Goal: Information Seeking & Learning: Learn about a topic

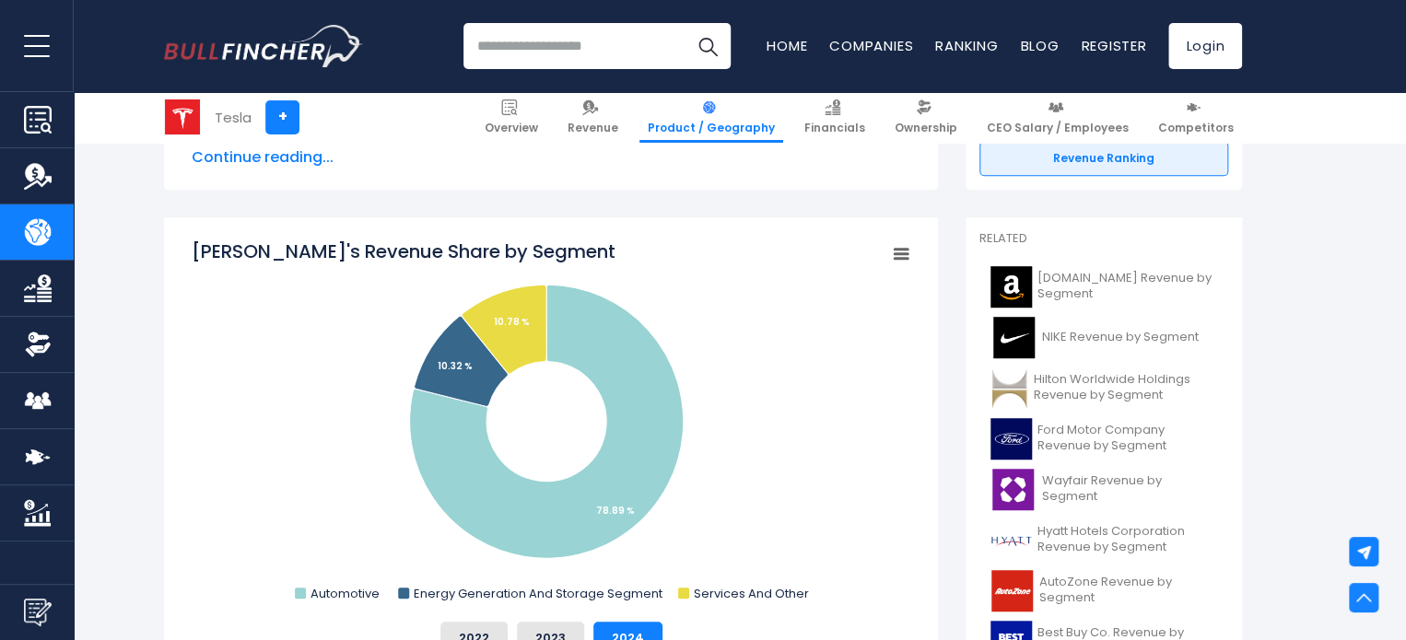
scroll to position [461, 0]
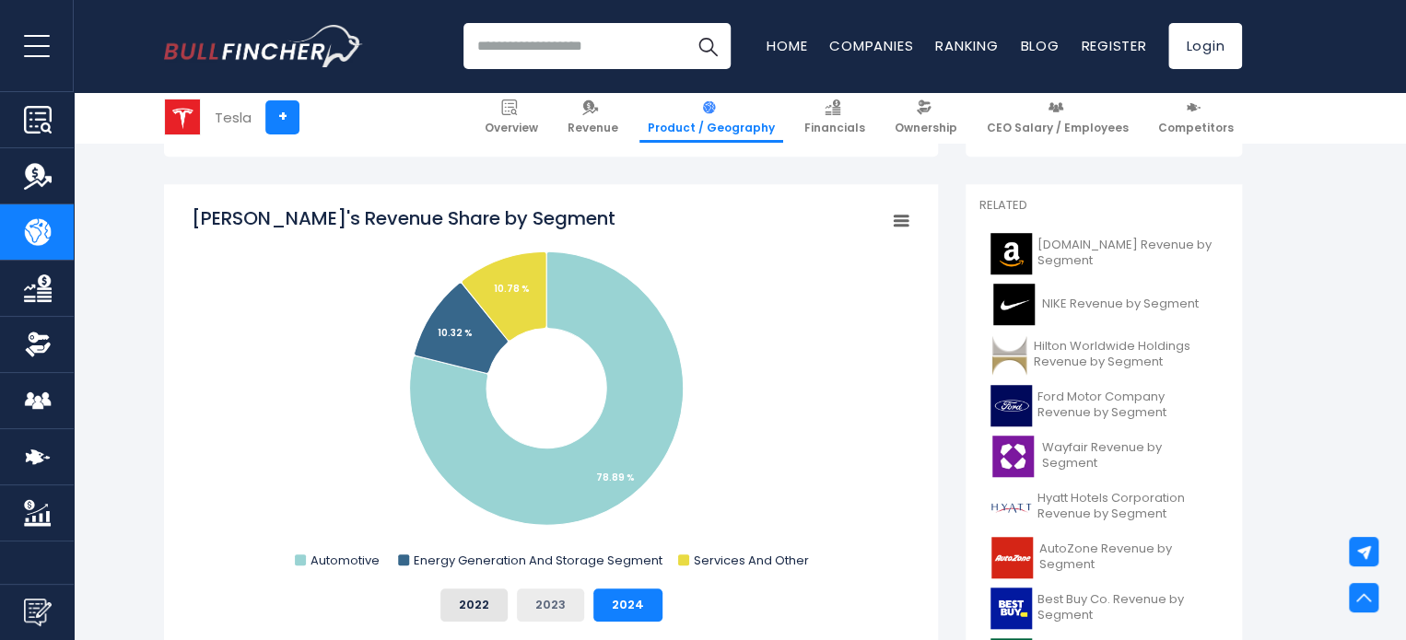
click at [540, 602] on button "2023" at bounding box center [550, 605] width 67 height 33
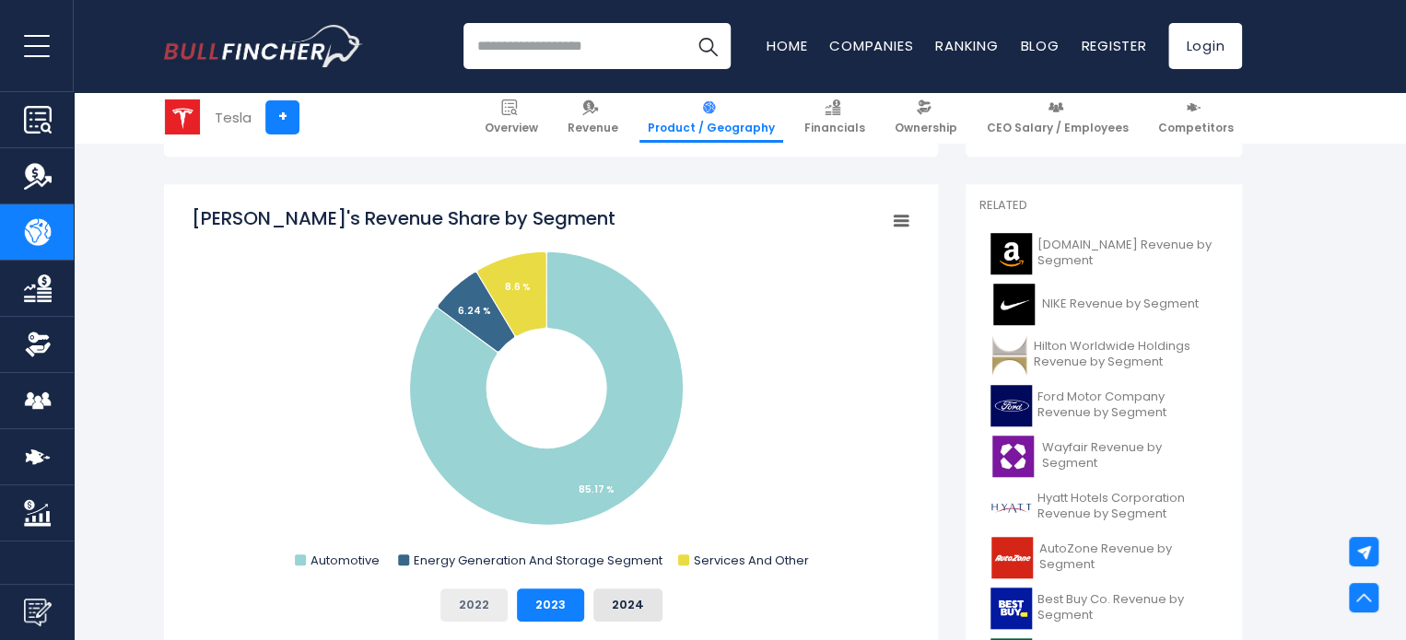
click at [475, 602] on button "2022" at bounding box center [473, 605] width 67 height 33
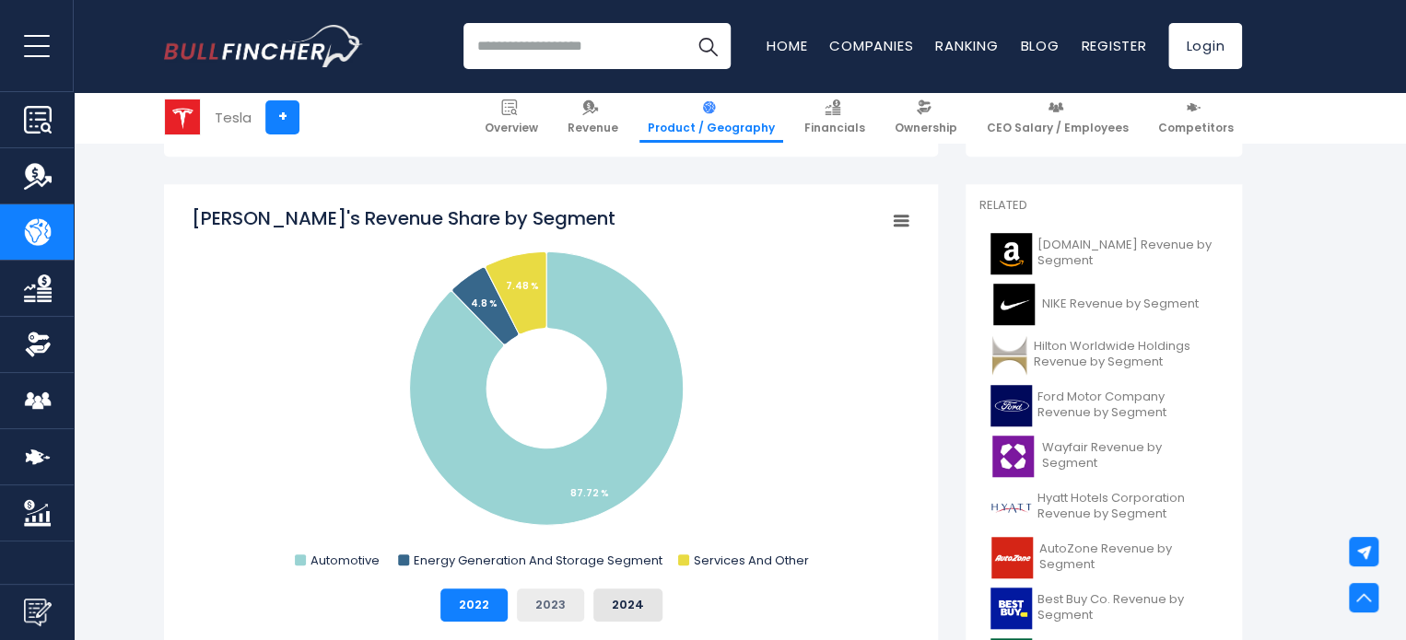
click at [545, 603] on button "2023" at bounding box center [550, 605] width 67 height 33
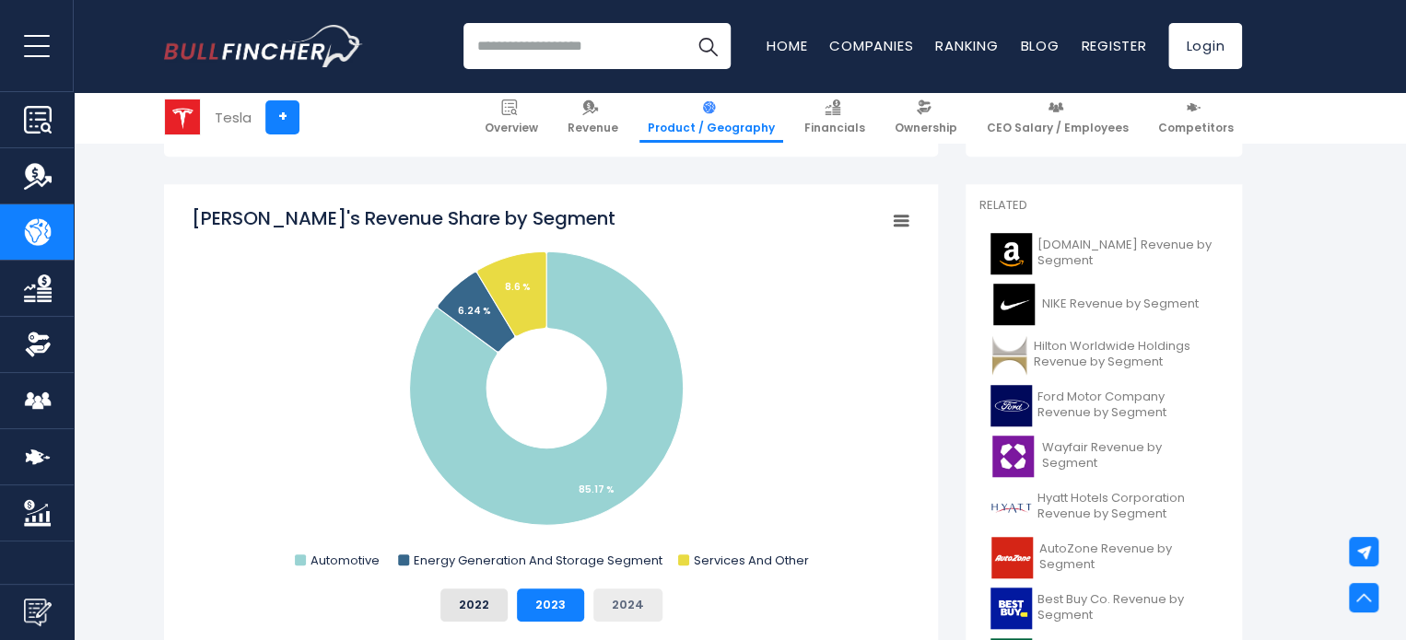
click at [633, 602] on button "2024" at bounding box center [627, 605] width 69 height 33
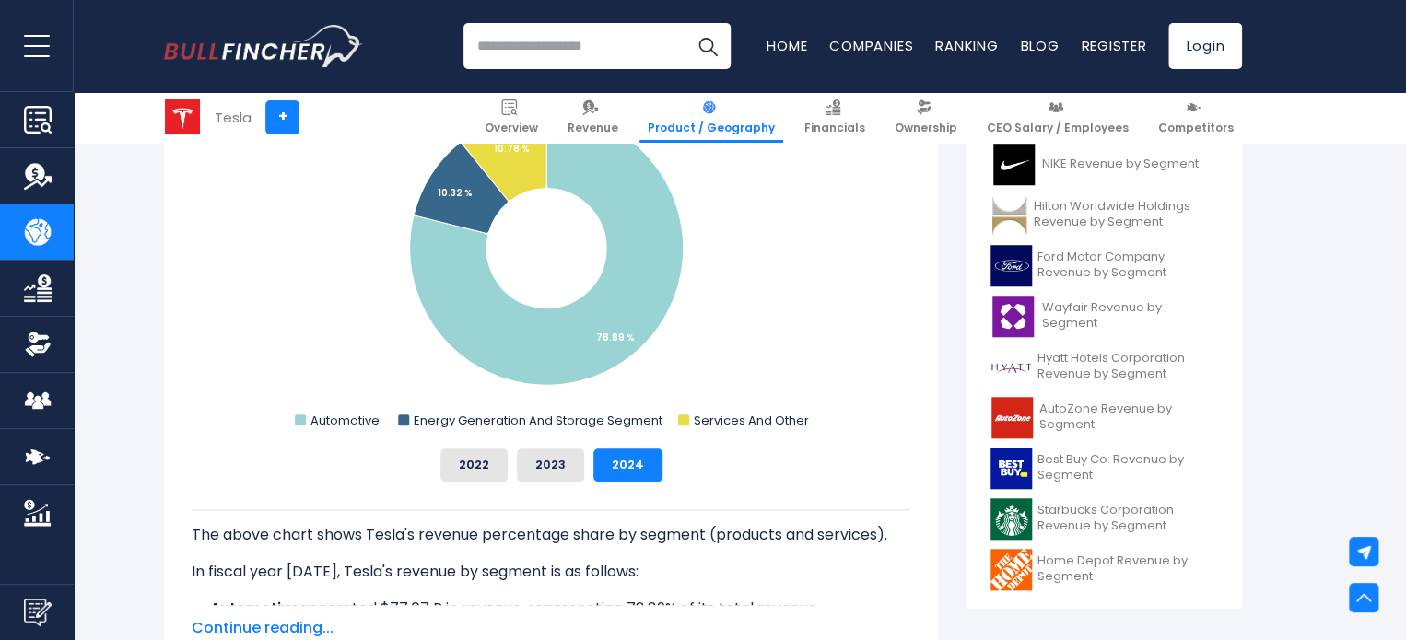
scroll to position [553, 0]
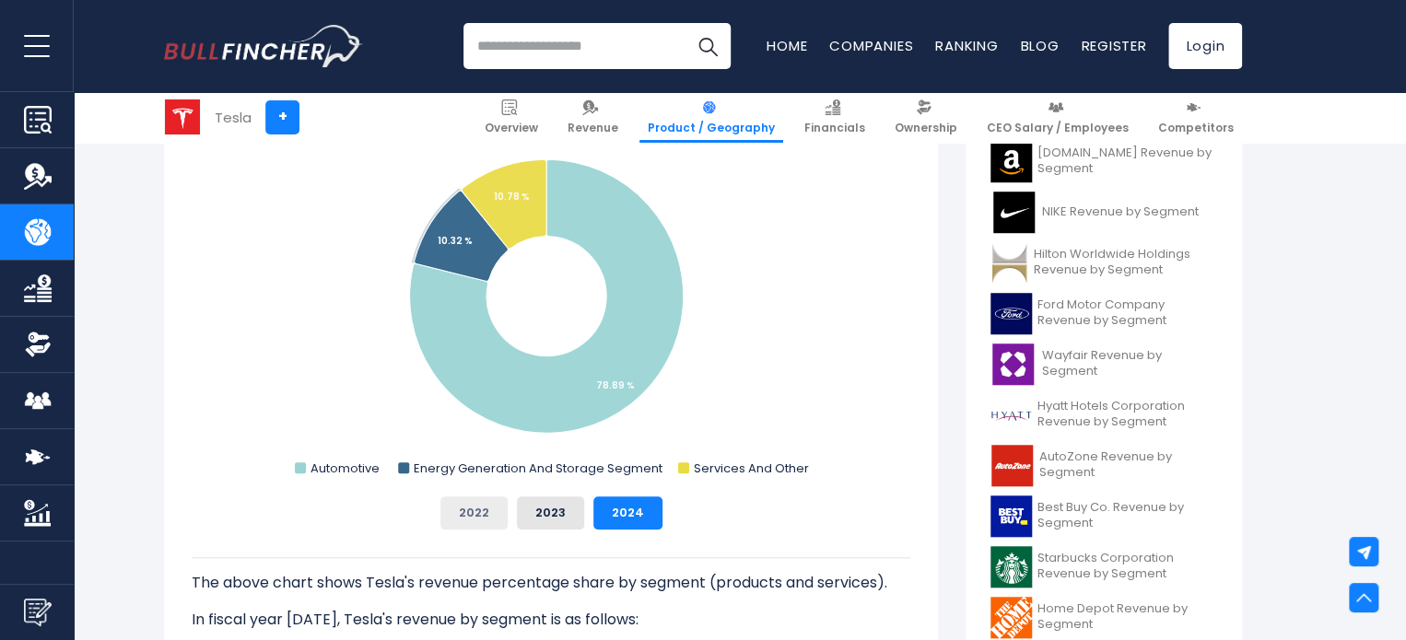
click at [469, 508] on button "2022" at bounding box center [473, 513] width 67 height 33
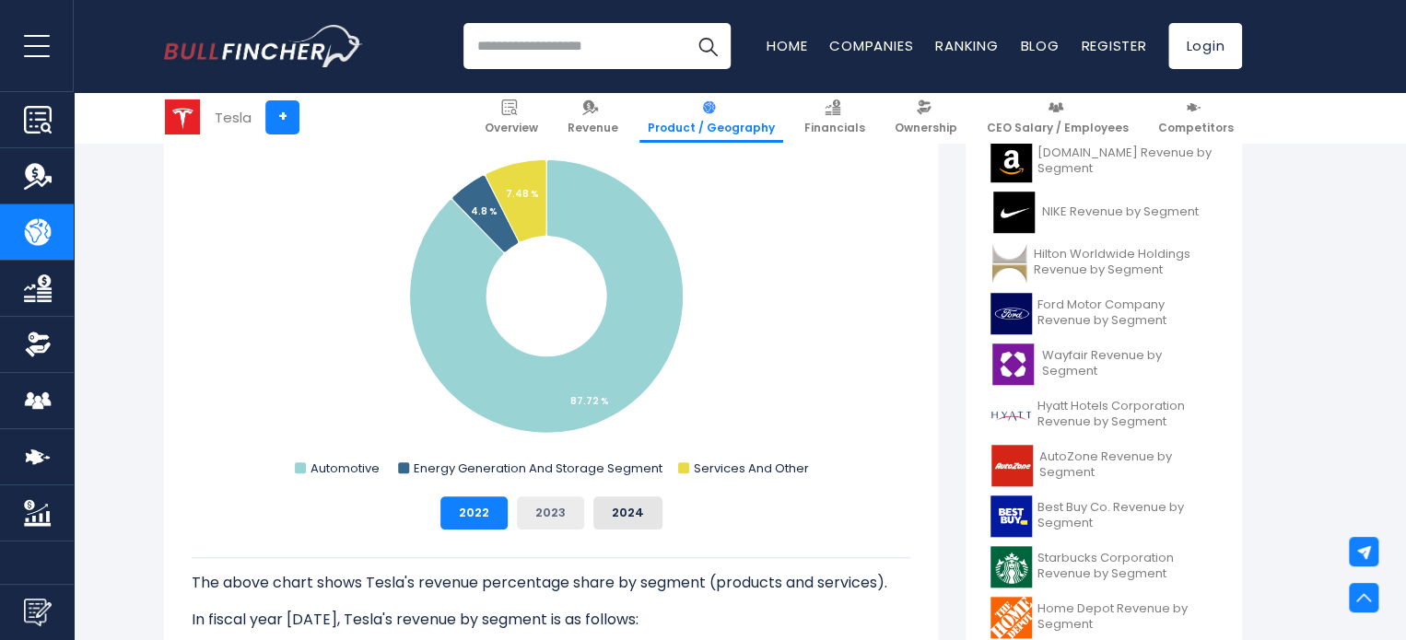
click at [549, 511] on button "2023" at bounding box center [550, 513] width 67 height 33
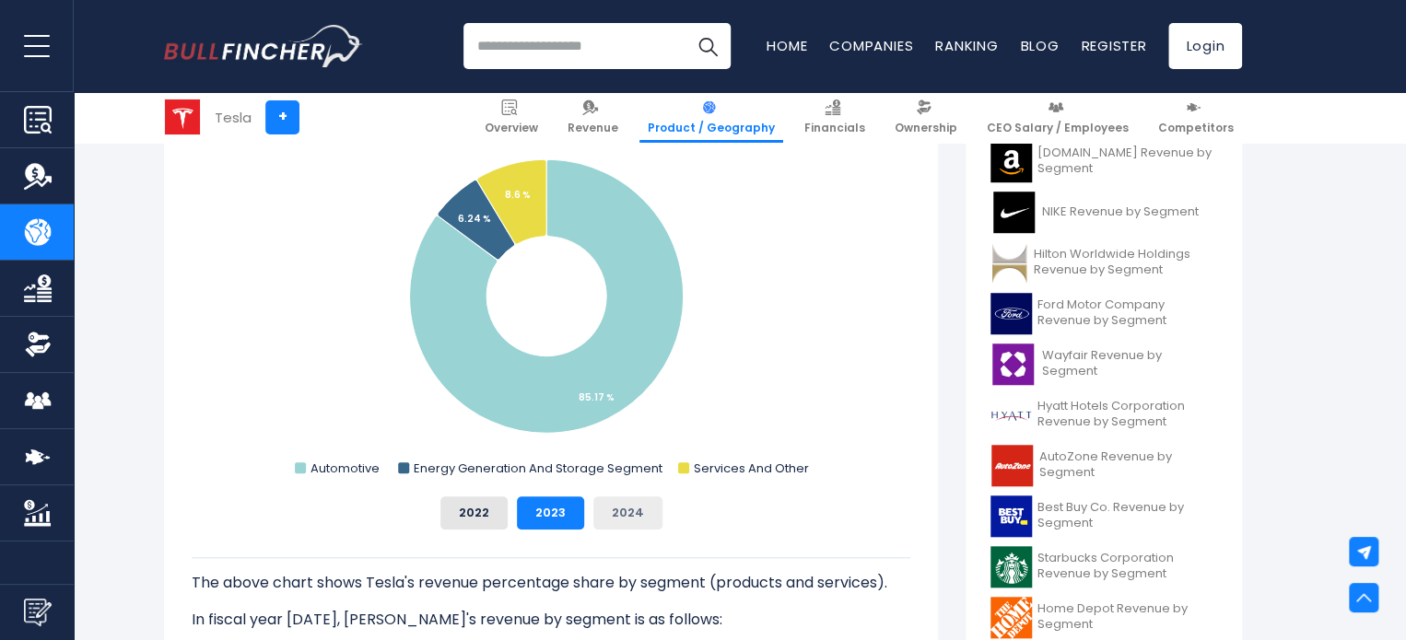
click at [626, 511] on button "2024" at bounding box center [627, 513] width 69 height 33
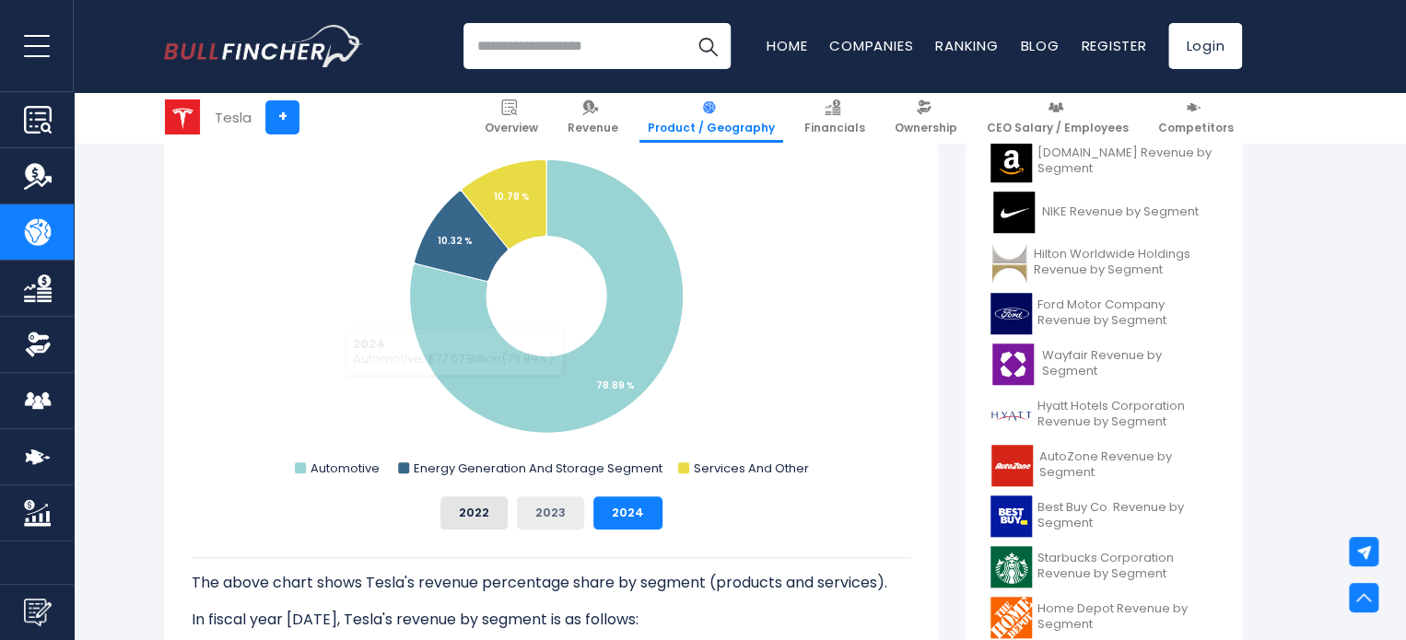
click at [548, 509] on button "2023" at bounding box center [550, 513] width 67 height 33
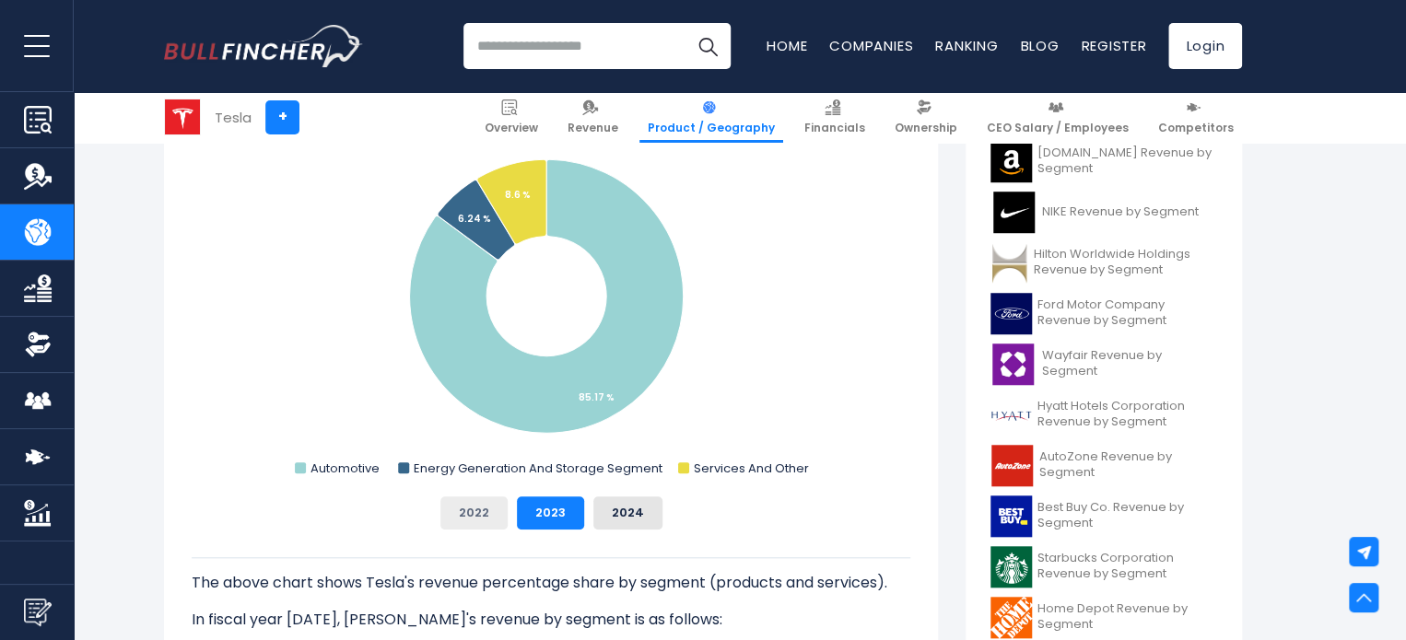
click at [471, 500] on button "2022" at bounding box center [473, 513] width 67 height 33
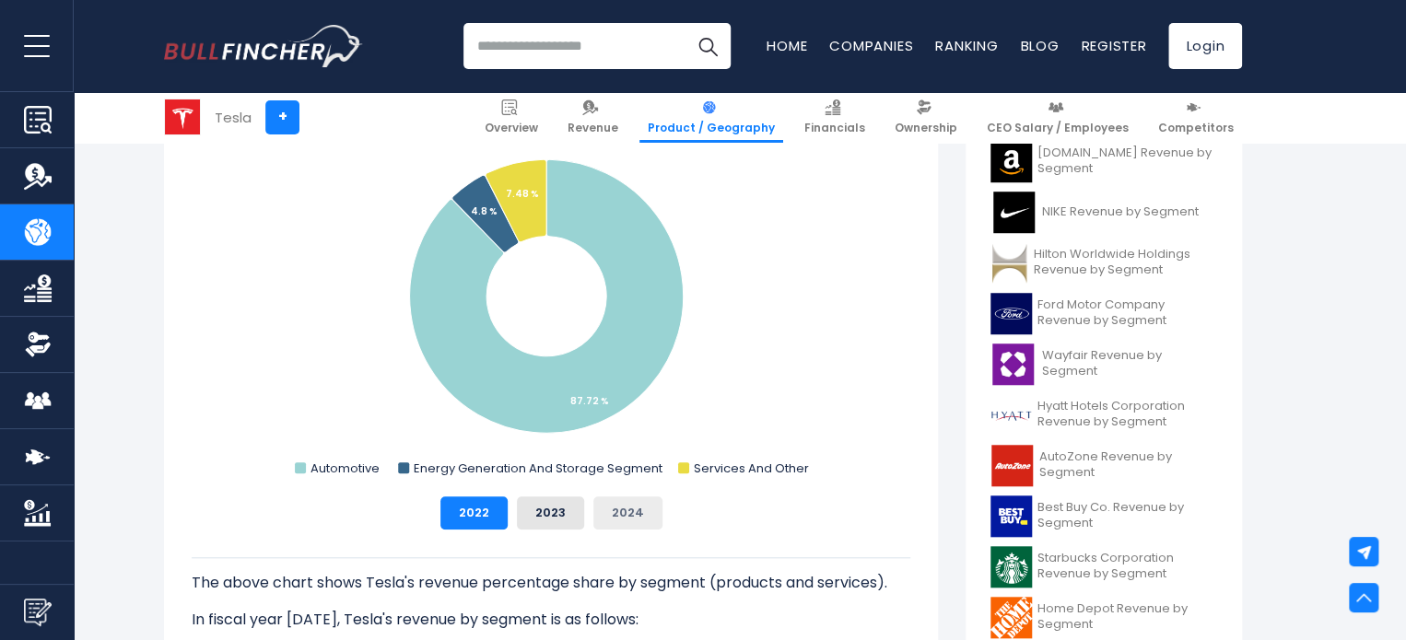
click at [612, 506] on button "2024" at bounding box center [627, 513] width 69 height 33
